Goal: Transaction & Acquisition: Purchase product/service

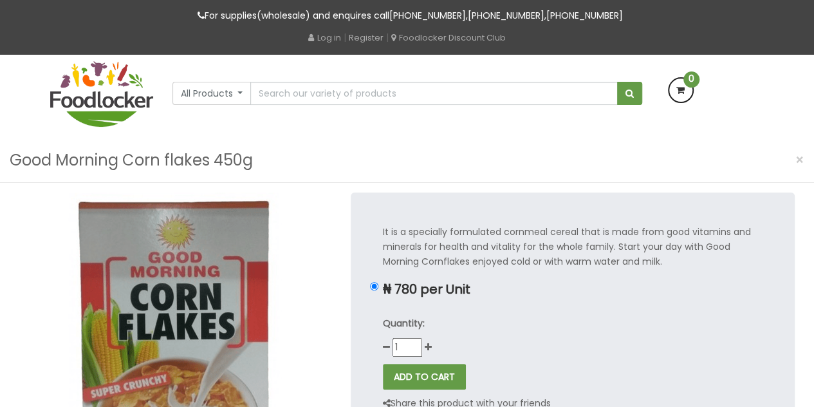
scroll to position [51, 0]
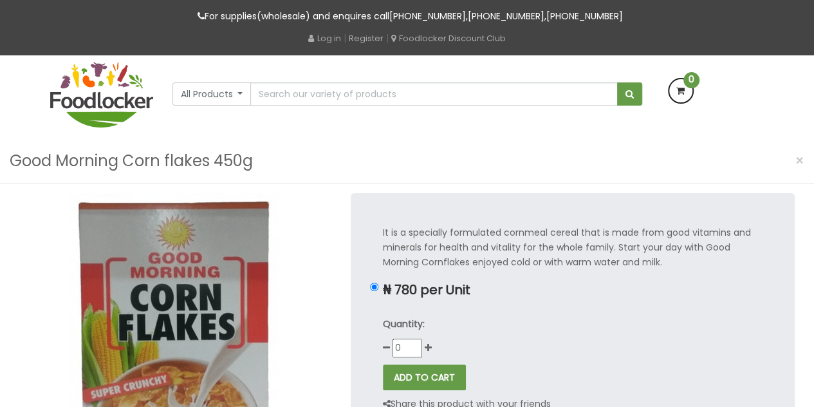
click at [416, 349] on input "0" at bounding box center [408, 348] width 30 height 19
type input "1"
click at [415, 344] on input "1" at bounding box center [408, 348] width 30 height 19
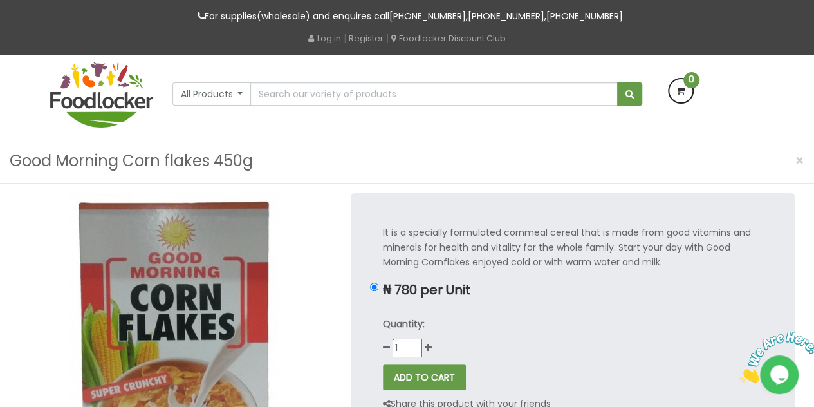
click at [415, 344] on input "1" at bounding box center [408, 348] width 30 height 19
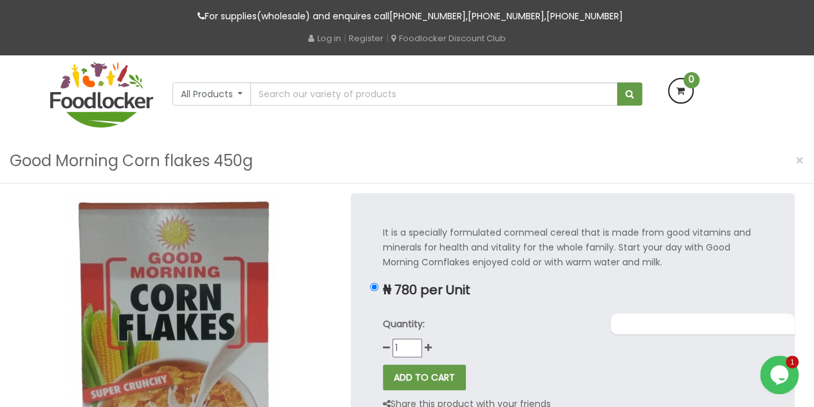
click at [415, 344] on input "1" at bounding box center [408, 348] width 30 height 19
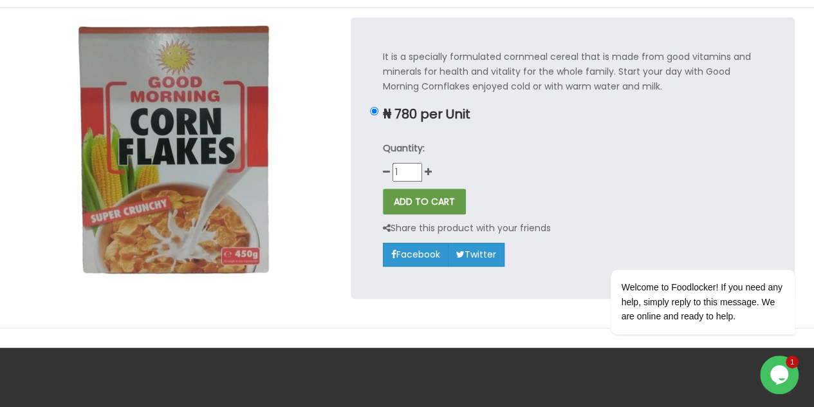
scroll to position [142, 0]
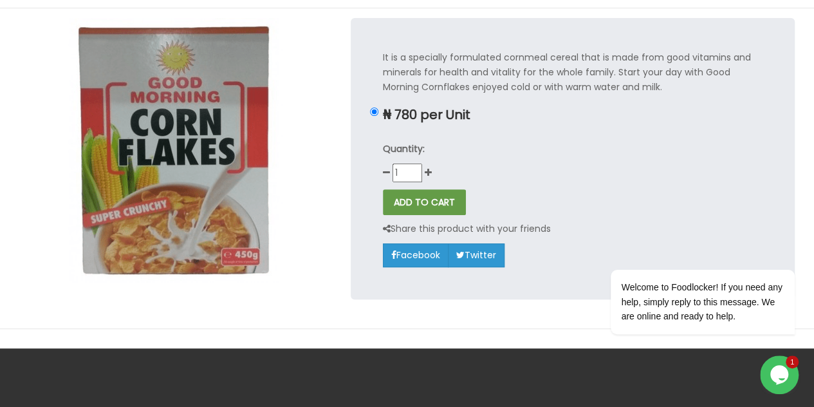
click at [486, 151] on p "Quantity:" at bounding box center [573, 149] width 380 height 15
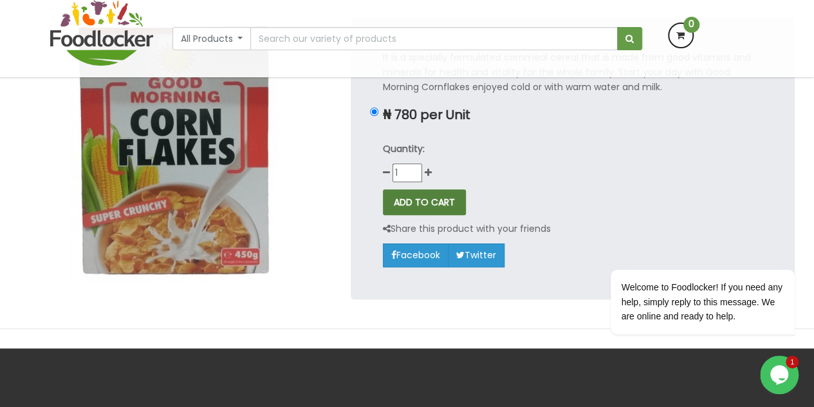
click at [432, 199] on button "ADD TO CART" at bounding box center [424, 202] width 83 height 26
click at [506, 196] on div "ADD TO CART" at bounding box center [573, 202] width 380 height 26
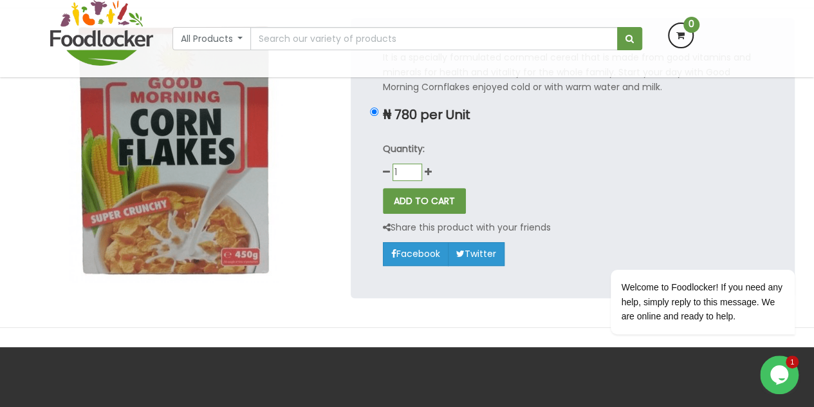
click at [394, 171] on input "1" at bounding box center [408, 171] width 30 height 17
click at [399, 173] on input "1" at bounding box center [408, 171] width 30 height 17
type input "1"
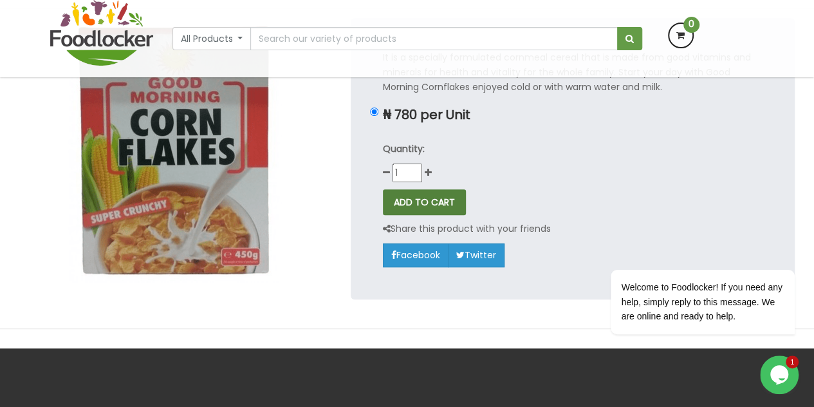
click at [405, 191] on button "ADD TO CART" at bounding box center [424, 202] width 83 height 26
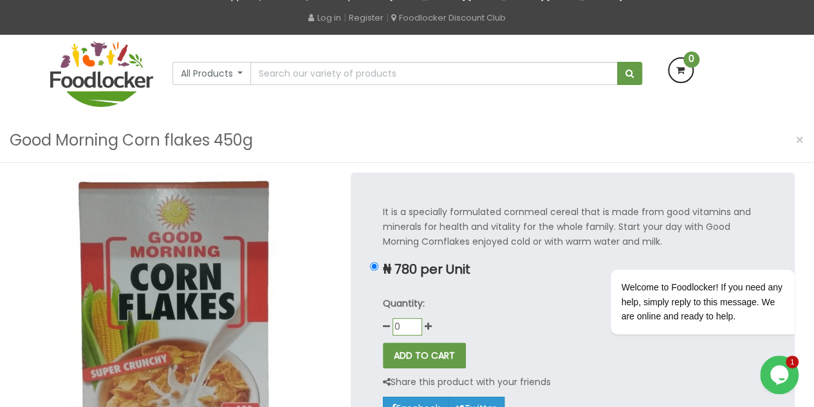
scroll to position [59, 0]
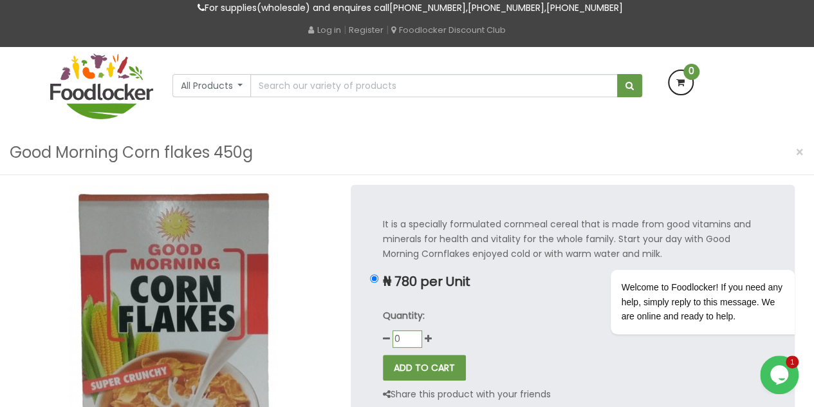
type input "0"
